Goal: Book appointment/travel/reservation

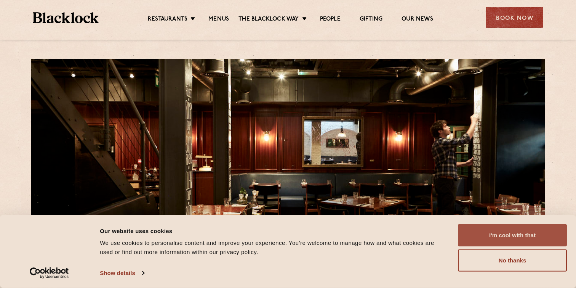
click at [483, 240] on button "I'm cool with that" at bounding box center [512, 235] width 109 height 22
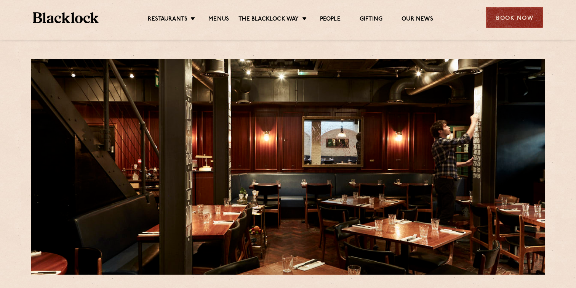
click at [505, 16] on div "Book Now" at bounding box center [514, 17] width 57 height 21
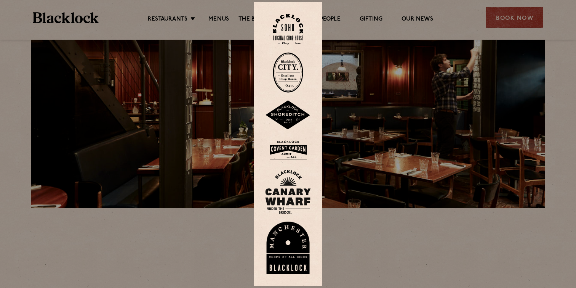
scroll to position [69, 0]
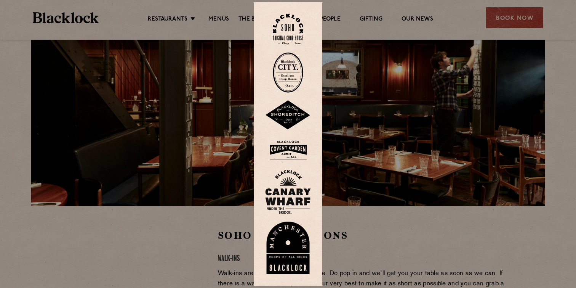
click at [376, 120] on div at bounding box center [288, 144] width 576 height 288
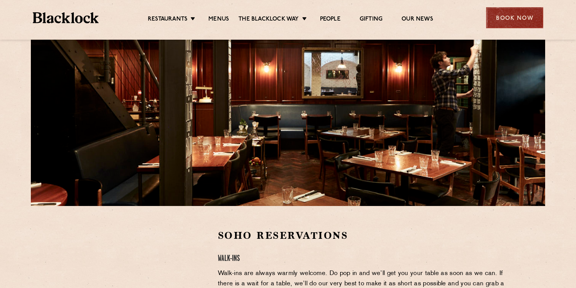
click at [510, 17] on div "Book Now" at bounding box center [514, 17] width 57 height 21
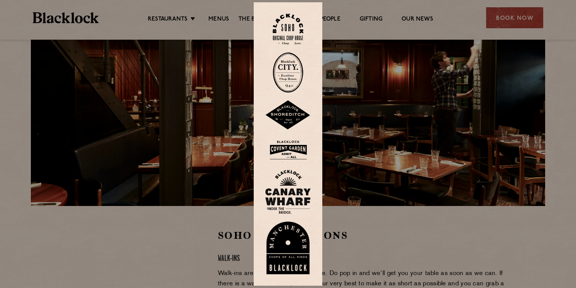
click at [298, 147] on img at bounding box center [288, 150] width 46 height 25
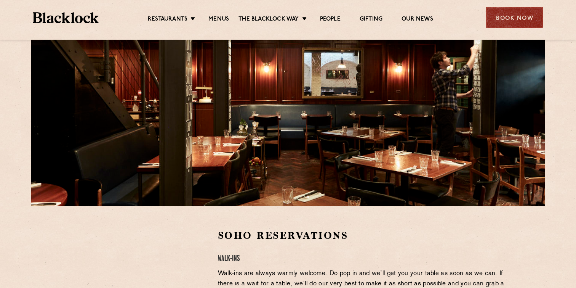
click at [512, 23] on div "Book Now" at bounding box center [514, 17] width 57 height 21
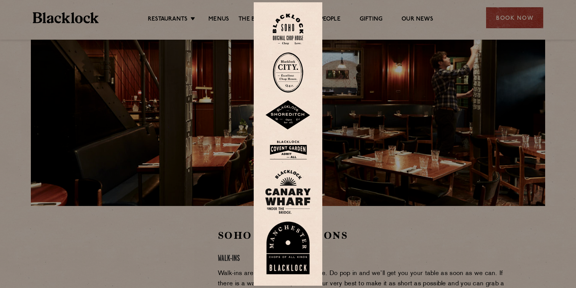
click at [291, 30] on img at bounding box center [288, 29] width 30 height 31
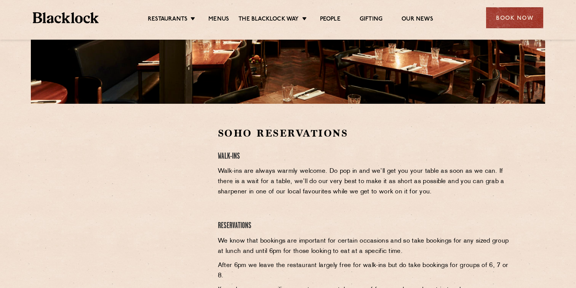
scroll to position [178, 0]
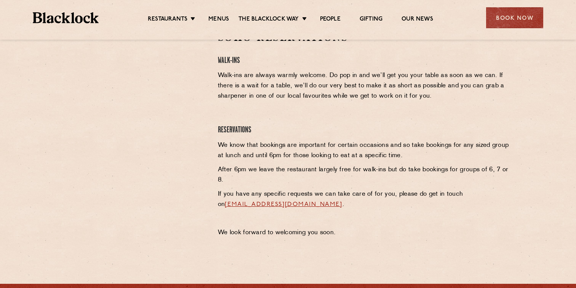
scroll to position [262, 0]
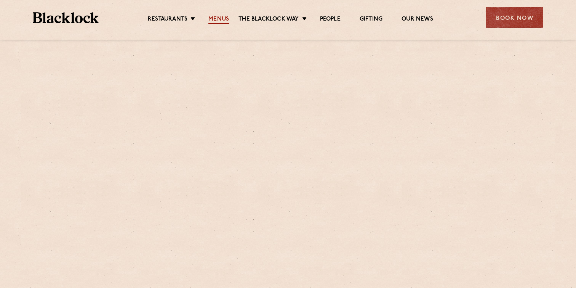
click at [223, 19] on link "Menus" at bounding box center [219, 20] width 21 height 8
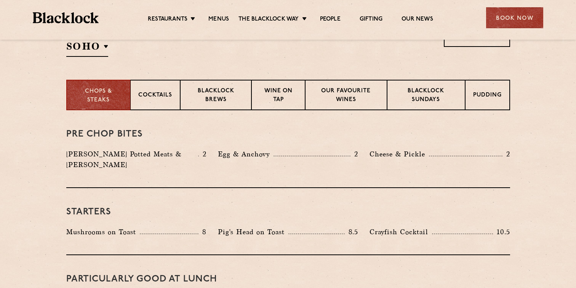
scroll to position [270, 0]
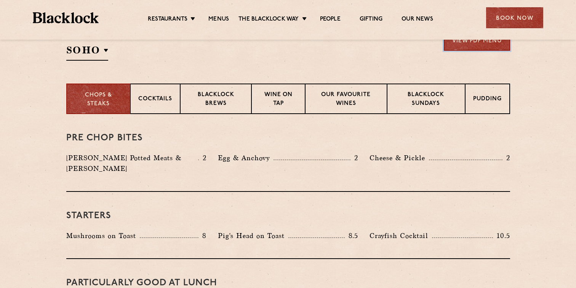
click at [489, 48] on link "View PDF Menu" at bounding box center [477, 40] width 66 height 21
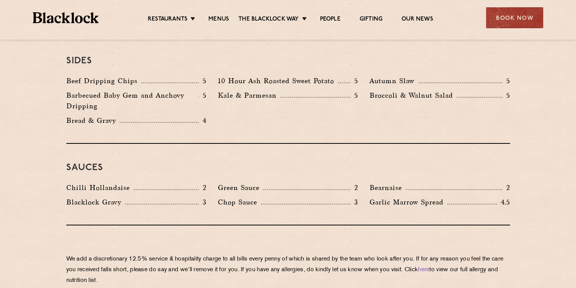
scroll to position [1358, 0]
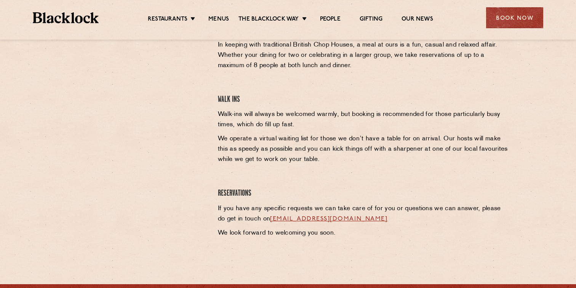
scroll to position [314, 0]
